Goal: Task Accomplishment & Management: Use online tool/utility

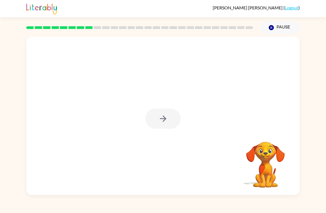
click at [177, 133] on div at bounding box center [163, 115] width 274 height 159
click at [160, 121] on icon "button" at bounding box center [163, 119] width 10 height 10
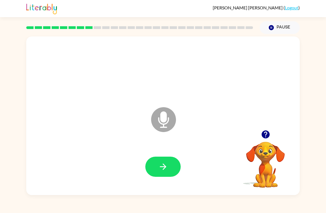
click at [162, 168] on icon "button" at bounding box center [163, 167] width 10 height 10
click at [160, 173] on button "button" at bounding box center [162, 167] width 35 height 20
click at [163, 169] on icon "button" at bounding box center [163, 167] width 10 height 10
click at [161, 172] on button "button" at bounding box center [162, 167] width 35 height 20
click at [161, 122] on icon "Microphone The Microphone is here when it is your turn to talk" at bounding box center [191, 126] width 83 height 41
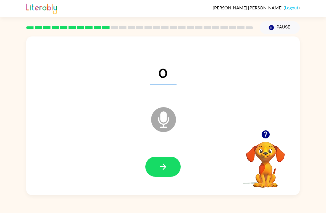
click at [226, 30] on button "Pause Pause" at bounding box center [280, 27] width 40 height 13
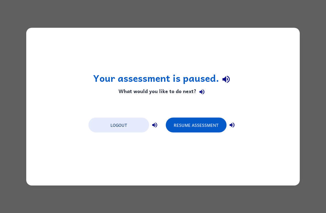
click at [125, 126] on button "Logout" at bounding box center [118, 124] width 61 height 15
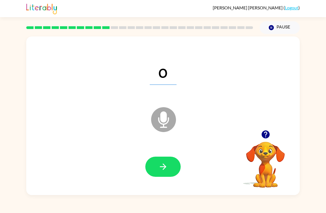
click at [167, 168] on icon "button" at bounding box center [163, 167] width 10 height 10
click at [159, 166] on icon "button" at bounding box center [163, 167] width 10 height 10
click at [160, 167] on icon "button" at bounding box center [163, 167] width 10 height 10
click at [166, 163] on icon "button" at bounding box center [163, 167] width 10 height 10
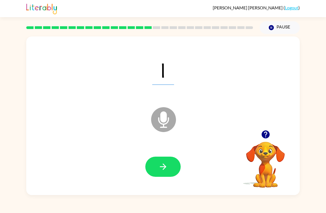
click at [160, 169] on icon "button" at bounding box center [163, 167] width 10 height 10
click at [163, 167] on icon "button" at bounding box center [163, 167] width 6 height 6
click at [165, 168] on icon "button" at bounding box center [163, 167] width 6 height 6
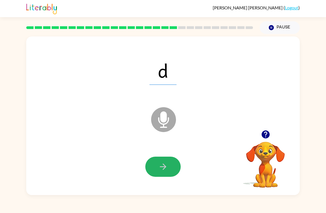
click at [155, 167] on button "button" at bounding box center [162, 167] width 35 height 20
click at [158, 168] on icon "button" at bounding box center [163, 167] width 10 height 10
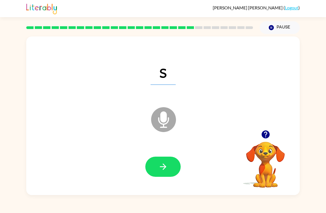
click at [152, 162] on button "button" at bounding box center [162, 167] width 35 height 20
click at [158, 170] on icon "button" at bounding box center [163, 167] width 10 height 10
click at [163, 171] on icon "button" at bounding box center [163, 167] width 10 height 10
click at [161, 169] on icon "button" at bounding box center [163, 167] width 10 height 10
click at [154, 170] on button "button" at bounding box center [162, 167] width 35 height 20
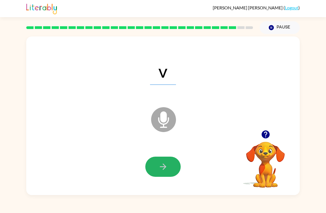
click at [159, 167] on icon "button" at bounding box center [163, 167] width 10 height 10
click at [157, 167] on button "button" at bounding box center [162, 167] width 35 height 20
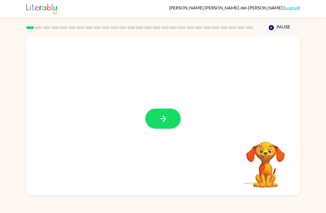
click at [167, 124] on button "button" at bounding box center [162, 119] width 35 height 20
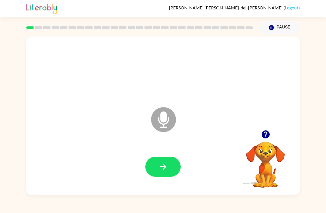
click at [160, 120] on icon at bounding box center [163, 119] width 25 height 25
click at [277, 33] on button "Pause Pause" at bounding box center [280, 27] width 40 height 13
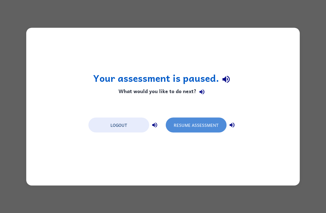
click at [200, 130] on button "Resume Assessment" at bounding box center [196, 124] width 61 height 15
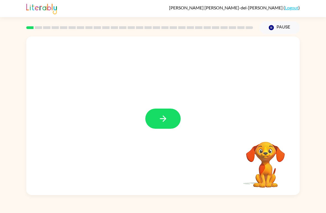
click at [175, 117] on button "button" at bounding box center [162, 119] width 35 height 20
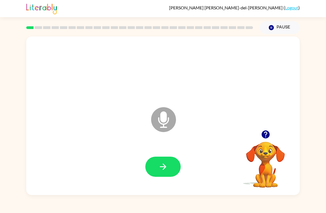
click at [172, 167] on button "button" at bounding box center [162, 167] width 35 height 20
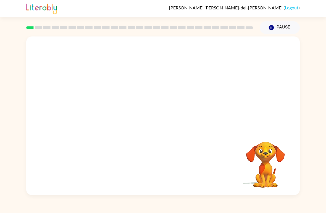
click at [291, 6] on link "Logout" at bounding box center [292, 7] width 14 height 5
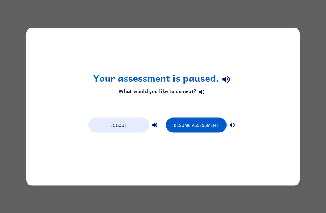
click at [125, 124] on button "Logout" at bounding box center [118, 124] width 61 height 15
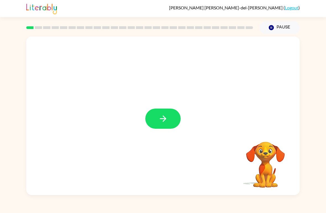
click at [163, 123] on icon "button" at bounding box center [163, 119] width 10 height 10
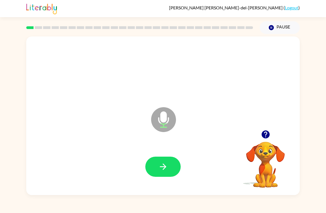
click at [279, 30] on button "Pause Pause" at bounding box center [280, 27] width 40 height 13
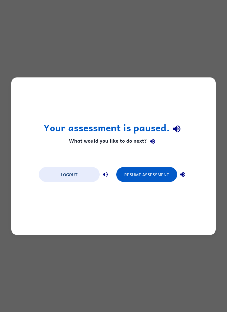
click at [67, 177] on button "Logout" at bounding box center [69, 174] width 61 height 15
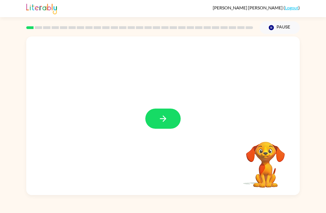
click at [159, 120] on icon "button" at bounding box center [163, 119] width 10 height 10
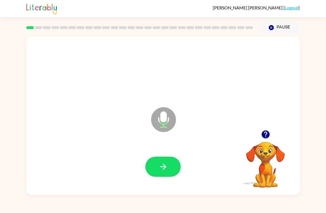
click at [162, 163] on icon "button" at bounding box center [163, 167] width 10 height 10
click at [162, 165] on icon "button" at bounding box center [163, 167] width 10 height 10
click at [160, 166] on icon "button" at bounding box center [163, 167] width 10 height 10
click at [164, 168] on icon "button" at bounding box center [163, 167] width 10 height 10
click at [160, 168] on icon "button" at bounding box center [163, 167] width 10 height 10
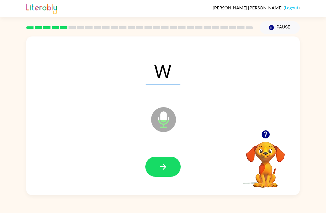
click at [162, 171] on icon "button" at bounding box center [163, 167] width 10 height 10
click at [161, 165] on icon "button" at bounding box center [163, 167] width 10 height 10
click at [162, 168] on icon "button" at bounding box center [163, 167] width 10 height 10
click at [164, 169] on icon "button" at bounding box center [163, 167] width 6 height 6
click at [167, 171] on icon "button" at bounding box center [163, 167] width 10 height 10
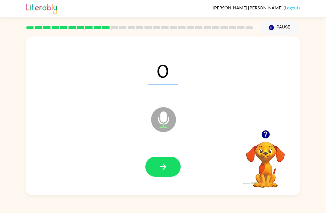
click at [160, 165] on icon "button" at bounding box center [163, 167] width 10 height 10
click at [162, 168] on icon "button" at bounding box center [163, 167] width 10 height 10
click at [162, 169] on icon "button" at bounding box center [163, 167] width 10 height 10
click at [165, 170] on icon "button" at bounding box center [163, 167] width 10 height 10
click at [164, 169] on icon "button" at bounding box center [163, 167] width 6 height 6
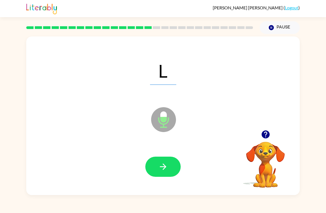
click at [162, 164] on icon "button" at bounding box center [163, 167] width 10 height 10
click at [161, 164] on icon "button" at bounding box center [163, 167] width 10 height 10
click at [161, 167] on icon "button" at bounding box center [163, 167] width 10 height 10
click at [164, 167] on icon "button" at bounding box center [163, 167] width 10 height 10
click at [165, 169] on icon "button" at bounding box center [163, 167] width 10 height 10
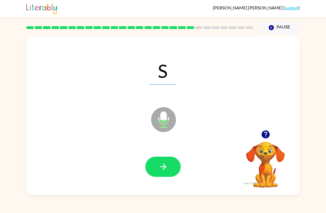
click at [160, 167] on icon "button" at bounding box center [163, 167] width 6 height 6
click at [159, 167] on icon "button" at bounding box center [163, 167] width 10 height 10
click at [161, 167] on icon "button" at bounding box center [163, 167] width 10 height 10
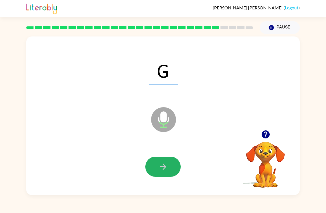
click at [164, 167] on icon "button" at bounding box center [163, 167] width 10 height 10
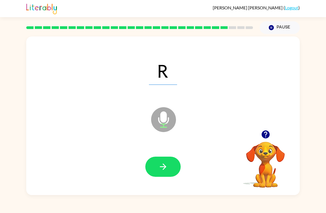
click at [161, 168] on icon "button" at bounding box center [163, 167] width 10 height 10
click at [164, 167] on icon "button" at bounding box center [163, 167] width 6 height 6
click at [162, 170] on icon "button" at bounding box center [163, 167] width 10 height 10
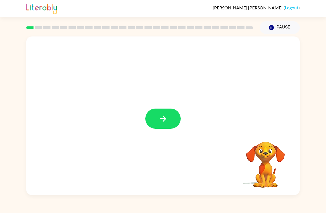
click at [162, 112] on button "button" at bounding box center [162, 119] width 35 height 20
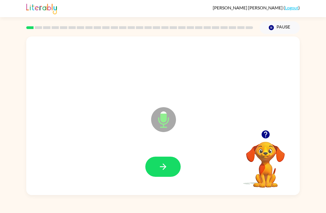
click at [157, 170] on button "button" at bounding box center [162, 167] width 35 height 20
click at [157, 165] on button "button" at bounding box center [162, 167] width 35 height 20
click at [156, 172] on button "button" at bounding box center [162, 167] width 35 height 20
click at [159, 169] on icon "button" at bounding box center [163, 167] width 10 height 10
click at [162, 170] on icon "button" at bounding box center [163, 167] width 10 height 10
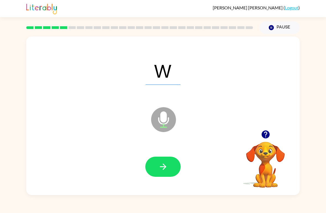
click at [161, 172] on icon "button" at bounding box center [163, 167] width 10 height 10
click at [159, 167] on icon "button" at bounding box center [163, 167] width 10 height 10
click at [155, 161] on button "button" at bounding box center [162, 167] width 35 height 20
click at [159, 166] on icon "button" at bounding box center [163, 167] width 10 height 10
click at [151, 165] on button "button" at bounding box center [162, 167] width 35 height 20
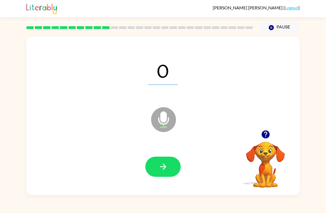
click at [156, 168] on button "button" at bounding box center [162, 167] width 35 height 20
click at [155, 167] on button "button" at bounding box center [162, 167] width 35 height 20
click at [159, 166] on icon "button" at bounding box center [163, 167] width 10 height 10
click at [159, 172] on button "button" at bounding box center [162, 167] width 35 height 20
click at [160, 170] on icon "button" at bounding box center [163, 167] width 10 height 10
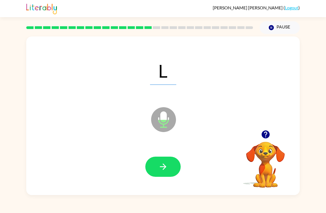
click at [157, 170] on button "button" at bounding box center [162, 167] width 35 height 20
click at [162, 163] on icon "button" at bounding box center [163, 167] width 10 height 10
click at [163, 168] on icon "button" at bounding box center [163, 167] width 10 height 10
click at [157, 163] on button "button" at bounding box center [162, 167] width 35 height 20
click at [150, 167] on button "button" at bounding box center [162, 167] width 35 height 20
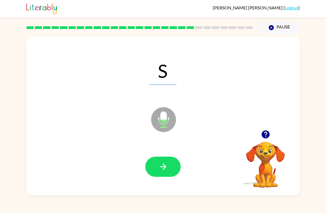
click at [147, 169] on button "button" at bounding box center [162, 167] width 35 height 20
click at [147, 172] on button "button" at bounding box center [162, 167] width 35 height 20
click at [159, 167] on icon "button" at bounding box center [163, 167] width 10 height 10
click at [154, 164] on button "button" at bounding box center [162, 167] width 35 height 20
click at [157, 166] on button "button" at bounding box center [162, 167] width 35 height 20
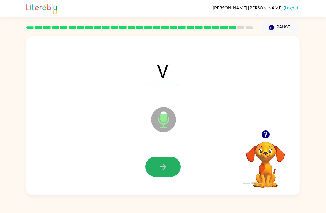
click at [160, 167] on icon "button" at bounding box center [163, 167] width 10 height 10
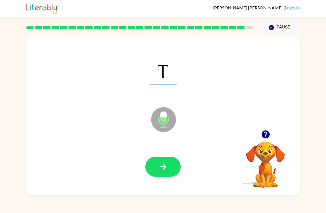
click at [157, 163] on button "button" at bounding box center [162, 167] width 35 height 20
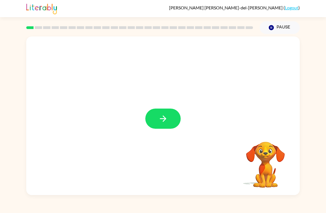
click at [162, 118] on icon "button" at bounding box center [163, 119] width 10 height 10
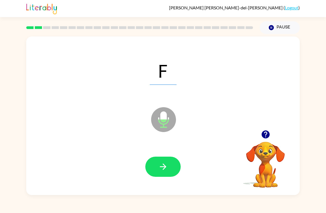
click at [170, 174] on button "button" at bounding box center [162, 167] width 35 height 20
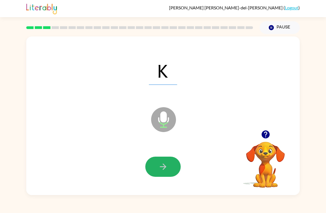
click at [168, 168] on button "button" at bounding box center [162, 167] width 35 height 20
click at [163, 169] on icon "button" at bounding box center [163, 167] width 10 height 10
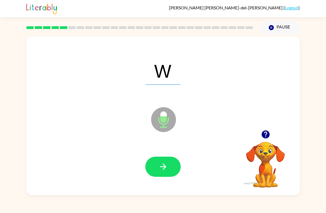
click at [160, 175] on button "button" at bounding box center [162, 167] width 35 height 20
click at [155, 170] on button "button" at bounding box center [162, 167] width 35 height 20
click at [156, 169] on button "button" at bounding box center [162, 167] width 35 height 20
click at [160, 174] on button "button" at bounding box center [162, 167] width 35 height 20
click at [152, 169] on button "button" at bounding box center [162, 167] width 35 height 20
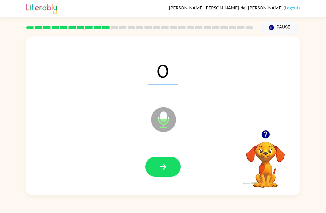
click at [154, 167] on button "button" at bounding box center [162, 167] width 35 height 20
click at [154, 169] on button "button" at bounding box center [162, 167] width 35 height 20
click at [156, 170] on button "button" at bounding box center [162, 167] width 35 height 20
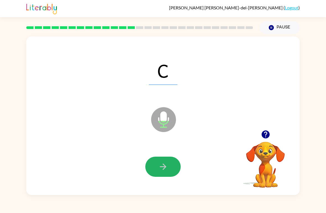
click at [169, 167] on button "button" at bounding box center [162, 167] width 35 height 20
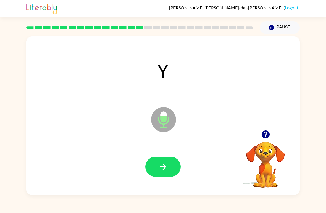
click at [166, 170] on icon "button" at bounding box center [163, 167] width 10 height 10
click at [166, 168] on icon "button" at bounding box center [163, 167] width 10 height 10
click at [169, 170] on button "button" at bounding box center [162, 167] width 35 height 20
click at [165, 167] on icon "button" at bounding box center [163, 167] width 6 height 6
click at [158, 167] on button "button" at bounding box center [162, 167] width 35 height 20
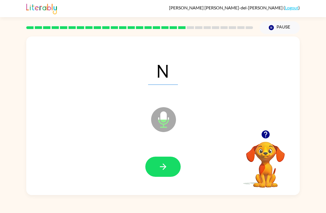
click at [154, 166] on button "button" at bounding box center [162, 167] width 35 height 20
click at [156, 167] on button "button" at bounding box center [162, 167] width 35 height 20
click at [164, 177] on button "button" at bounding box center [162, 167] width 35 height 20
click at [154, 162] on button "button" at bounding box center [162, 167] width 35 height 20
click at [153, 168] on button "button" at bounding box center [162, 167] width 35 height 20
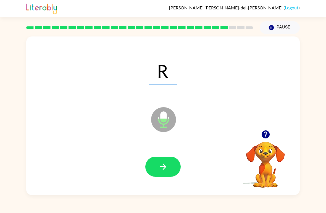
click at [158, 171] on icon "button" at bounding box center [163, 167] width 10 height 10
click at [160, 173] on button "button" at bounding box center [162, 167] width 35 height 20
click at [157, 168] on button "button" at bounding box center [162, 167] width 35 height 20
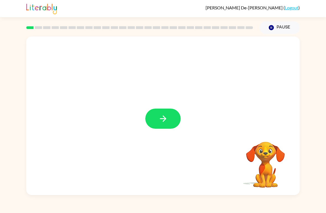
click at [167, 117] on icon "button" at bounding box center [163, 119] width 10 height 10
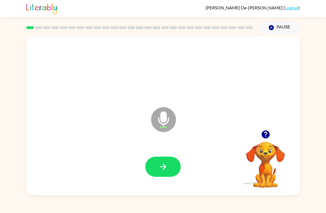
click at [162, 172] on button "button" at bounding box center [162, 167] width 35 height 20
click at [158, 158] on button "button" at bounding box center [162, 167] width 35 height 20
click at [153, 162] on button "button" at bounding box center [162, 167] width 35 height 20
click at [151, 162] on button "button" at bounding box center [162, 167] width 35 height 20
click at [75, 200] on div "[PERSON_NAME] De-[PERSON_NAME] ( Logout ) Pause Pause P Microphone The Micropho…" at bounding box center [163, 106] width 326 height 213
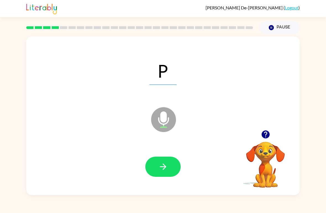
click at [154, 159] on button "button" at bounding box center [162, 167] width 35 height 20
click at [155, 168] on button "button" at bounding box center [162, 167] width 35 height 20
click at [161, 165] on icon "button" at bounding box center [163, 167] width 10 height 10
click at [152, 167] on button "button" at bounding box center [162, 167] width 35 height 20
click at [226, 48] on div "B Microphone The Microphone is here when it is your turn to talk Your browser m…" at bounding box center [163, 114] width 326 height 161
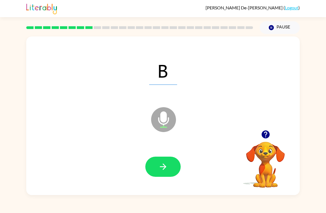
click at [149, 167] on button "button" at bounding box center [162, 167] width 35 height 20
click at [161, 168] on icon "button" at bounding box center [163, 167] width 10 height 10
click at [158, 164] on icon "button" at bounding box center [163, 167] width 10 height 10
click at [157, 165] on button "button" at bounding box center [162, 167] width 35 height 20
click at [154, 168] on button "button" at bounding box center [162, 167] width 35 height 20
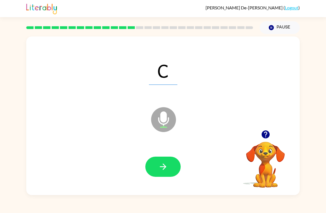
click at [155, 162] on button "button" at bounding box center [162, 167] width 35 height 20
click at [151, 167] on button "button" at bounding box center [162, 167] width 35 height 20
click at [152, 165] on button "button" at bounding box center [162, 167] width 35 height 20
click at [160, 173] on button "button" at bounding box center [162, 167] width 35 height 20
click at [155, 172] on button "button" at bounding box center [162, 167] width 35 height 20
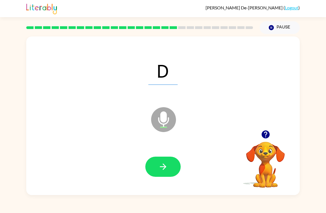
click at [160, 167] on icon "button" at bounding box center [163, 167] width 10 height 10
click at [157, 172] on button "button" at bounding box center [162, 167] width 35 height 20
click at [157, 164] on button "button" at bounding box center [162, 167] width 35 height 20
click at [160, 170] on icon "button" at bounding box center [163, 167] width 10 height 10
click at [156, 173] on button "button" at bounding box center [162, 167] width 35 height 20
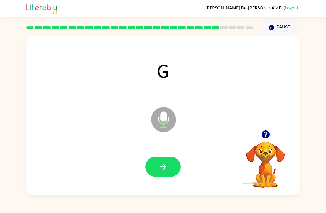
click at [161, 170] on icon "button" at bounding box center [163, 167] width 10 height 10
click at [162, 169] on icon "button" at bounding box center [163, 167] width 10 height 10
click at [157, 173] on button "button" at bounding box center [162, 167] width 35 height 20
click at [155, 167] on button "button" at bounding box center [162, 167] width 35 height 20
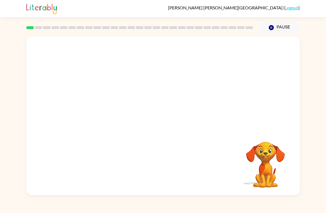
click at [286, 26] on button "Pause Pause" at bounding box center [280, 27] width 40 height 13
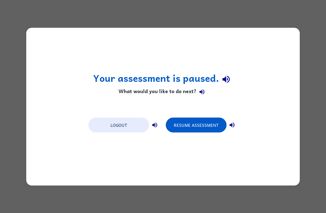
click at [216, 131] on button "Resume Assessment" at bounding box center [196, 124] width 61 height 15
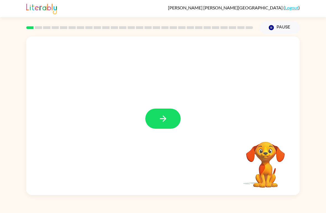
click at [166, 116] on icon "button" at bounding box center [163, 119] width 10 height 10
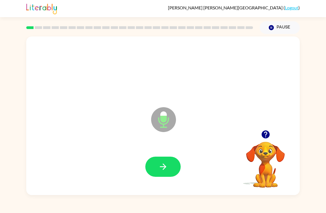
click at [163, 165] on icon "button" at bounding box center [163, 167] width 6 height 6
click at [160, 164] on icon "button" at bounding box center [163, 167] width 10 height 10
click at [167, 166] on icon "button" at bounding box center [163, 167] width 10 height 10
click at [164, 169] on icon "button" at bounding box center [163, 167] width 6 height 6
click at [165, 166] on icon "button" at bounding box center [163, 167] width 6 height 6
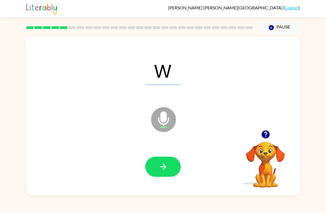
click at [164, 167] on icon "button" at bounding box center [163, 167] width 6 height 6
click at [160, 164] on icon "button" at bounding box center [163, 167] width 10 height 10
click at [159, 166] on icon "button" at bounding box center [163, 167] width 10 height 10
click at [161, 164] on icon "button" at bounding box center [163, 167] width 10 height 10
click at [162, 165] on icon "button" at bounding box center [163, 167] width 10 height 10
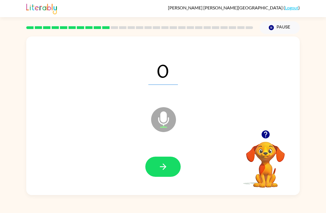
click at [162, 167] on icon "button" at bounding box center [163, 167] width 6 height 6
click at [159, 161] on button "button" at bounding box center [162, 167] width 35 height 20
click at [160, 170] on icon "button" at bounding box center [163, 167] width 10 height 10
click at [157, 172] on button "button" at bounding box center [162, 167] width 35 height 20
click at [157, 169] on button "button" at bounding box center [162, 167] width 35 height 20
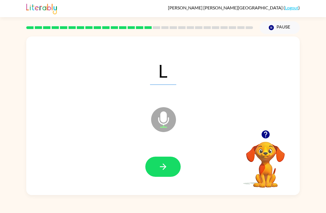
click at [164, 172] on button "button" at bounding box center [162, 167] width 35 height 20
click at [150, 169] on button "button" at bounding box center [162, 167] width 35 height 20
click at [151, 169] on button "button" at bounding box center [162, 167] width 35 height 20
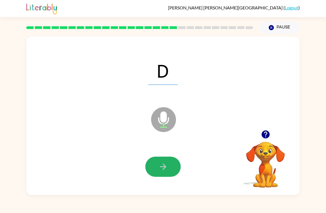
click at [152, 169] on button "button" at bounding box center [162, 167] width 35 height 20
click at [156, 169] on button "button" at bounding box center [162, 167] width 35 height 20
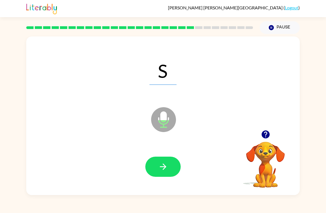
click at [163, 172] on icon "button" at bounding box center [163, 167] width 10 height 10
click at [163, 165] on icon "button" at bounding box center [163, 167] width 10 height 10
click at [169, 166] on button "button" at bounding box center [162, 167] width 35 height 20
click at [164, 170] on icon "button" at bounding box center [163, 167] width 6 height 6
click at [170, 167] on button "button" at bounding box center [162, 167] width 35 height 20
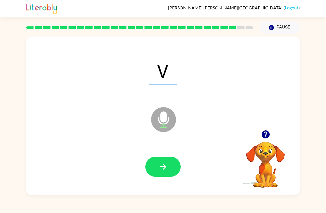
click at [161, 168] on icon "button" at bounding box center [163, 167] width 10 height 10
click at [154, 169] on button "button" at bounding box center [162, 167] width 35 height 20
